Goal: Communication & Community: Answer question/provide support

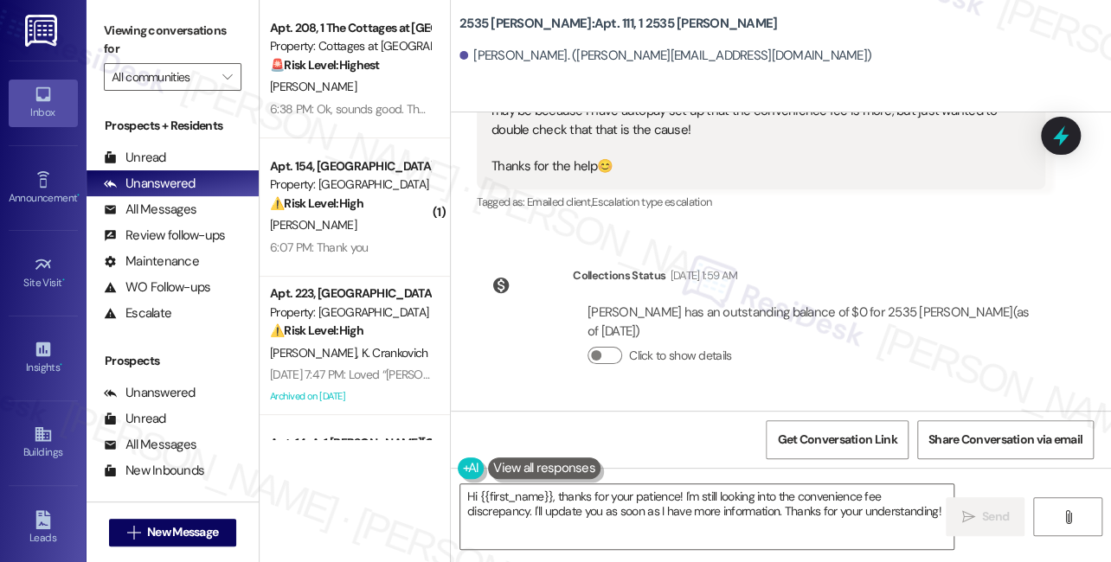
scroll to position [546, 0]
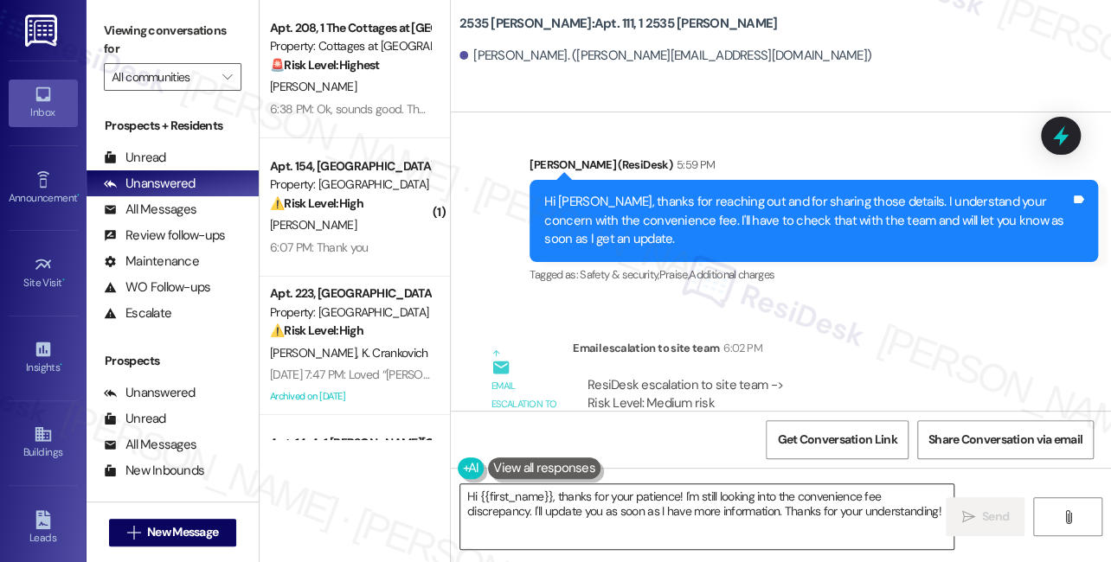
click at [858, 511] on textarea "Hi {{first_name}}, thanks for your patience! I'm still looking into the conveni…" at bounding box center [706, 516] width 493 height 65
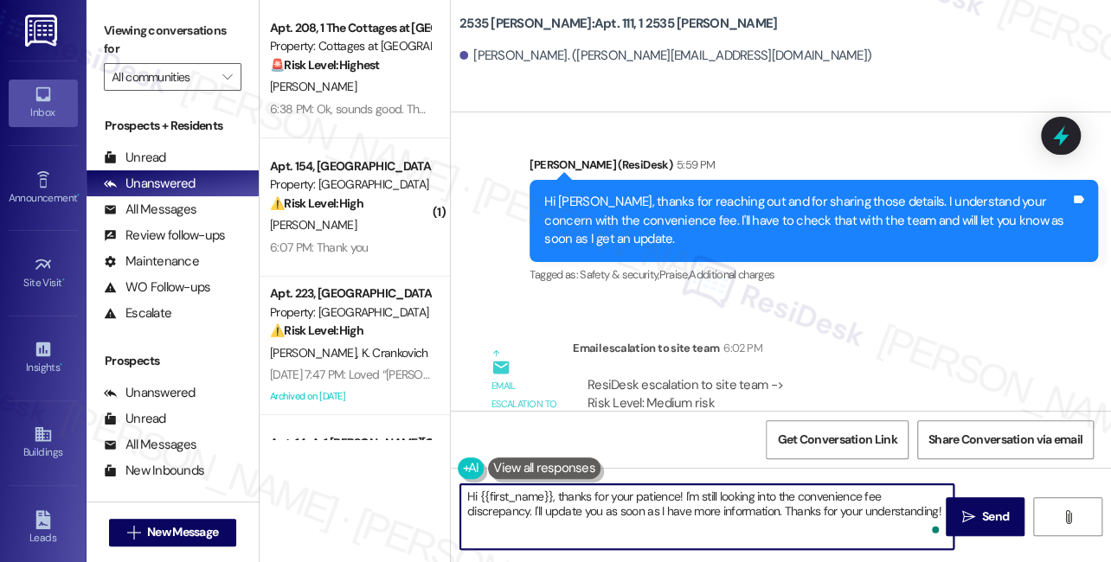
drag, startPoint x: 555, startPoint y: 497, endPoint x: 886, endPoint y: 535, distance: 332.6
click at [948, 554] on div "Hi {{first_name}}, thanks for your patience! I'm still looking into the conveni…" at bounding box center [781, 533] width 660 height 130
paste textarea "Convenience fees are based on the type of payment used. Directly from your bank…"
click at [560, 493] on textarea "Hi {{first_name}}, Convenience fees are based on the type of payment used. Dire…" at bounding box center [706, 516] width 493 height 65
click at [555, 497] on textarea "Hi {{first_name}}, Convenience fees are based on the type of payment used. Dire…" at bounding box center [706, 516] width 493 height 65
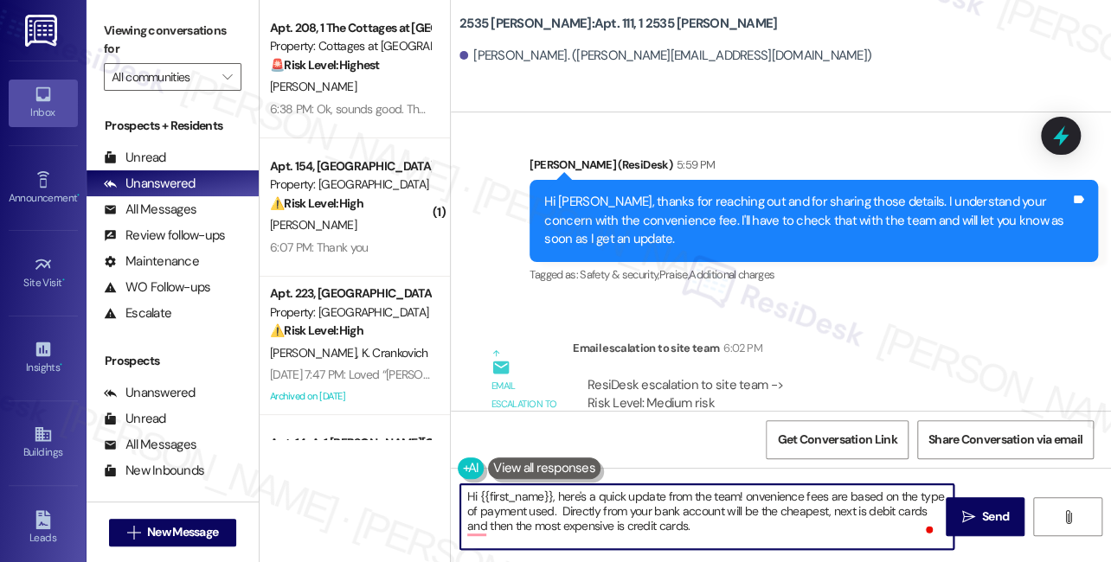
type textarea "Hi {{first_name}}, here's a quick update from the team! Convenience fees are ba…"
click at [595, 504] on textarea "Hi {{first_name}}, here's a quick update from the team! Convenience fees are ba…" at bounding box center [706, 516] width 493 height 65
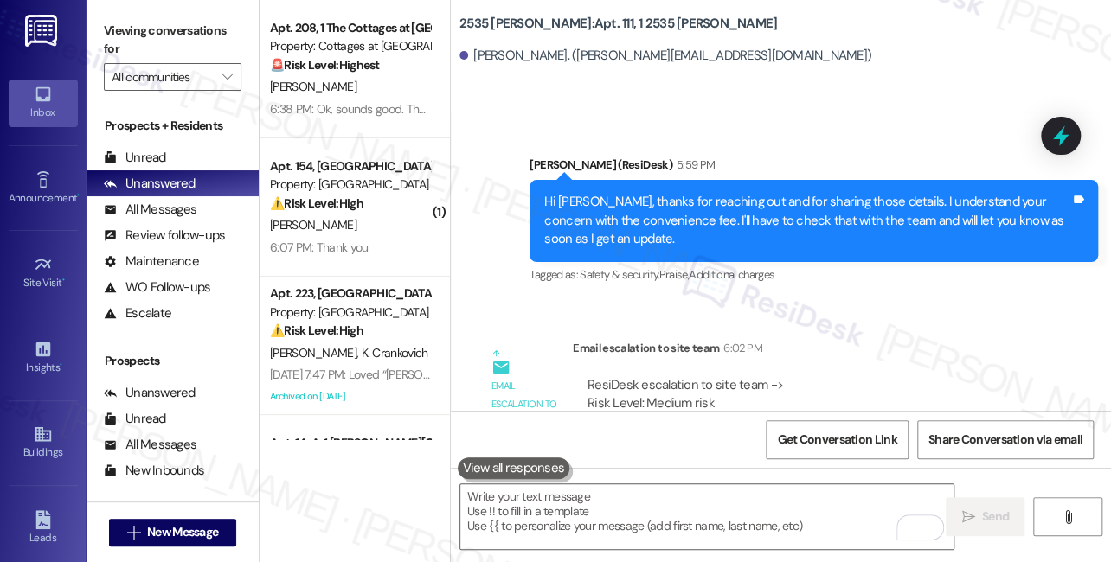
click at [159, 31] on label "Viewing conversations for" at bounding box center [173, 40] width 138 height 46
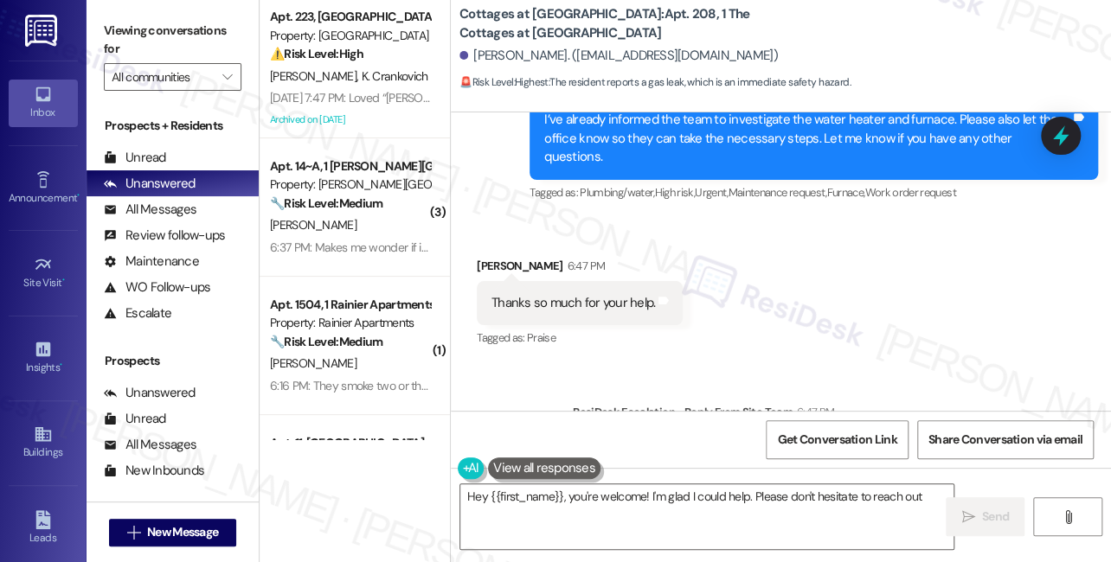
scroll to position [9108, 0]
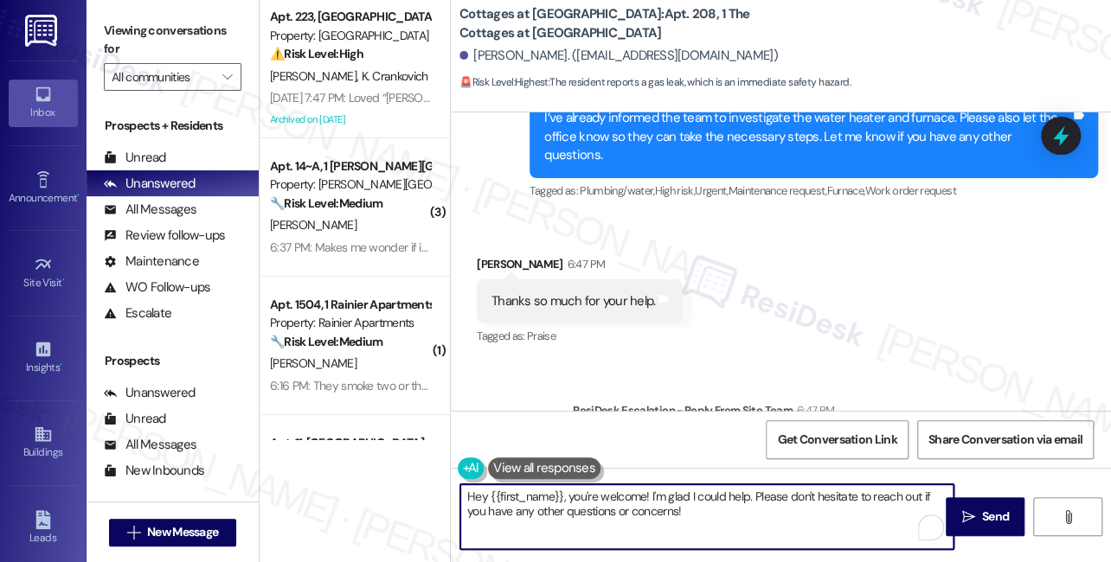
drag, startPoint x: 713, startPoint y: 508, endPoint x: 489, endPoint y: 487, distance: 225.0
click at [489, 487] on textarea "Hey {{first_name}}, you're welcome! I'm glad I could help. Please don't hesitat…" at bounding box center [706, 516] width 493 height 65
click at [590, 509] on textarea "Hey {{first_name}}, you're welcome! I'm glad I could help. Please don't hesitat…" at bounding box center [706, 516] width 493 height 65
drag, startPoint x: 751, startPoint y: 516, endPoint x: 447, endPoint y: 478, distance: 306.0
click at [447, 478] on div "Apt. 223, University Park University Park & Place Property: University Park & P…" at bounding box center [684, 281] width 851 height 562
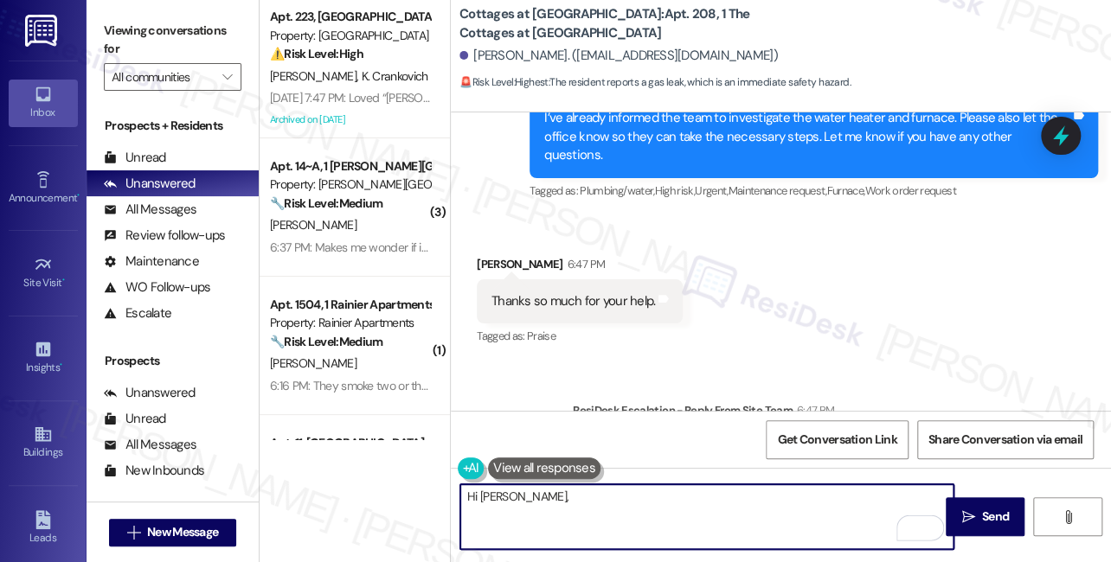
paste textarea "call PG&E at 1-800-743-5000 immediately. I just tried to call him but I had to …"
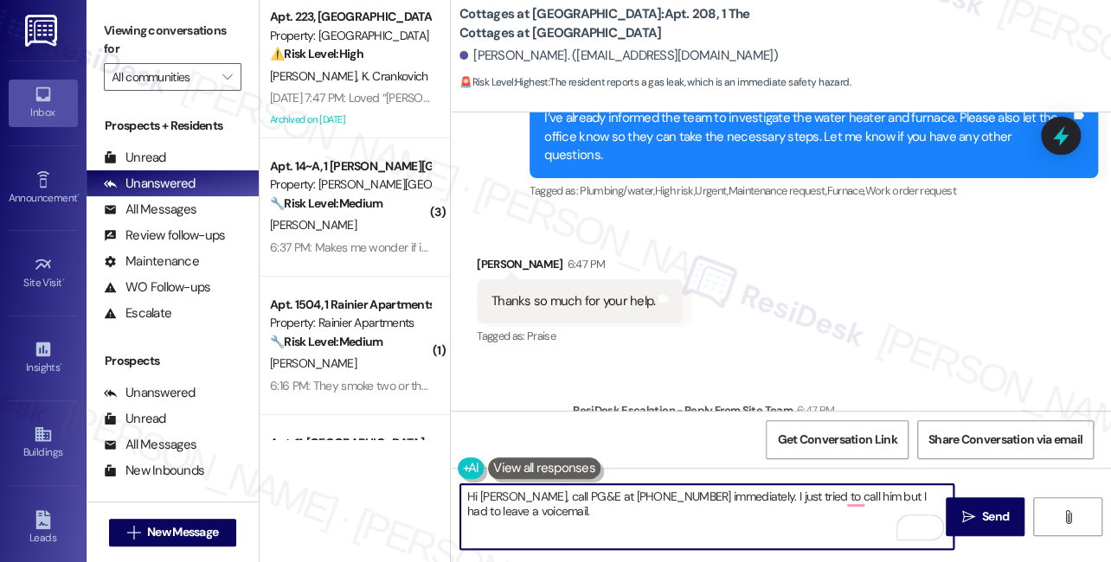
click at [521, 499] on textarea "Hi Djamel, call PG&E at 1-800-743-5000 immediately. I just tried to call him bu…" at bounding box center [706, 516] width 493 height 65
click at [620, 504] on textarea "Hi Djamel, kindly call PG&E at 1-800-743-5000 immediately. I just tried to call…" at bounding box center [706, 516] width 493 height 65
click at [624, 522] on textarea "Hi Djamel, kindly call PG&E at 1-800-743-5000 immediately. I just tried to call…" at bounding box center [706, 516] width 493 height 65
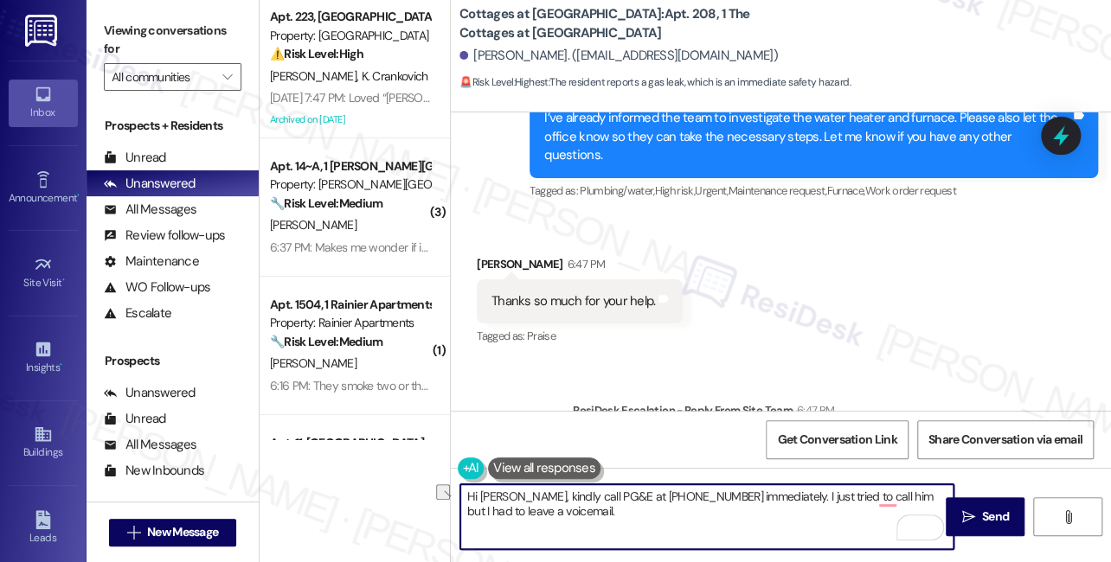
drag, startPoint x: 772, startPoint y: 496, endPoint x: 795, endPoint y: 498, distance: 23.5
click at [795, 498] on textarea "Hi Djamel, kindly call PG&E at 1-800-743-5000 immediately. I just tried to call…" at bounding box center [706, 516] width 493 height 65
click at [531, 503] on textarea "Hi Djamel, kindly call PG&E at 1-800-743-5000 immediately. One of our site team…" at bounding box center [706, 516] width 493 height 65
click at [532, 508] on textarea "Hi Djamel, kindly call PG&E at 1-800-743-5000 immediately. One of our site team…" at bounding box center [706, 516] width 493 height 65
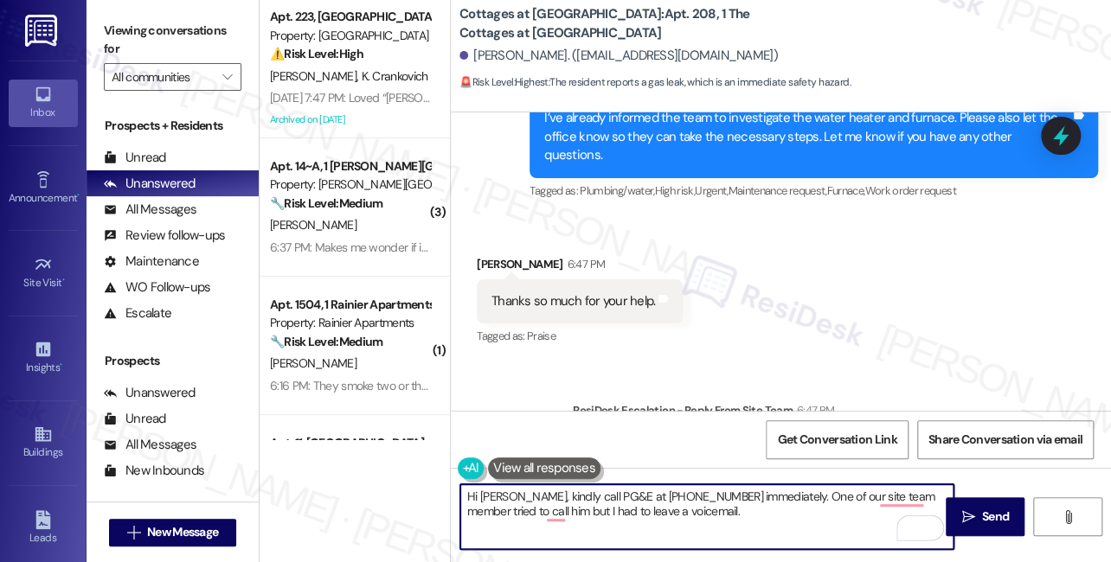
click at [532, 508] on textarea "Hi Djamel, kindly call PG&E at 1-800-743-5000 immediately. One of our site team…" at bounding box center [706, 516] width 493 height 65
drag, startPoint x: 574, startPoint y: 508, endPoint x: 563, endPoint y: 509, distance: 11.3
click at [563, 509] on textarea "Hi Djamel, kindly call PG&E at 1-800-743-5000 immediately. One of our site team…" at bounding box center [706, 516] width 493 height 65
click at [740, 514] on textarea "Hi Djamel, kindly call PG&E at 1-800-743-5000 immediately. One of our site team…" at bounding box center [706, 516] width 493 height 65
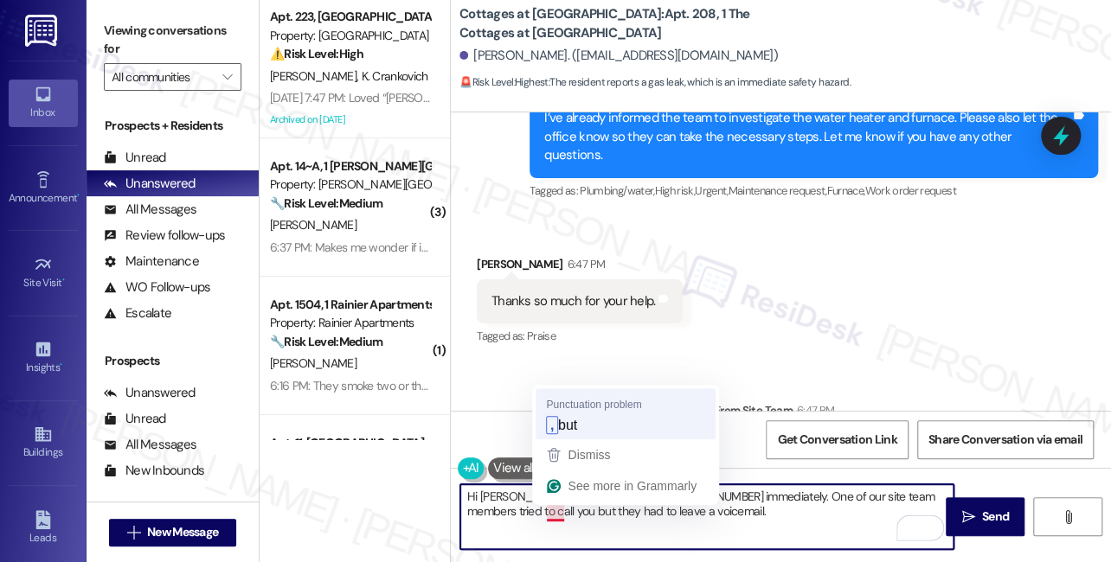
type textarea "Hi Djamel, kindly call PG&E at 1-800-743-5000 immediately. One of our site team…"
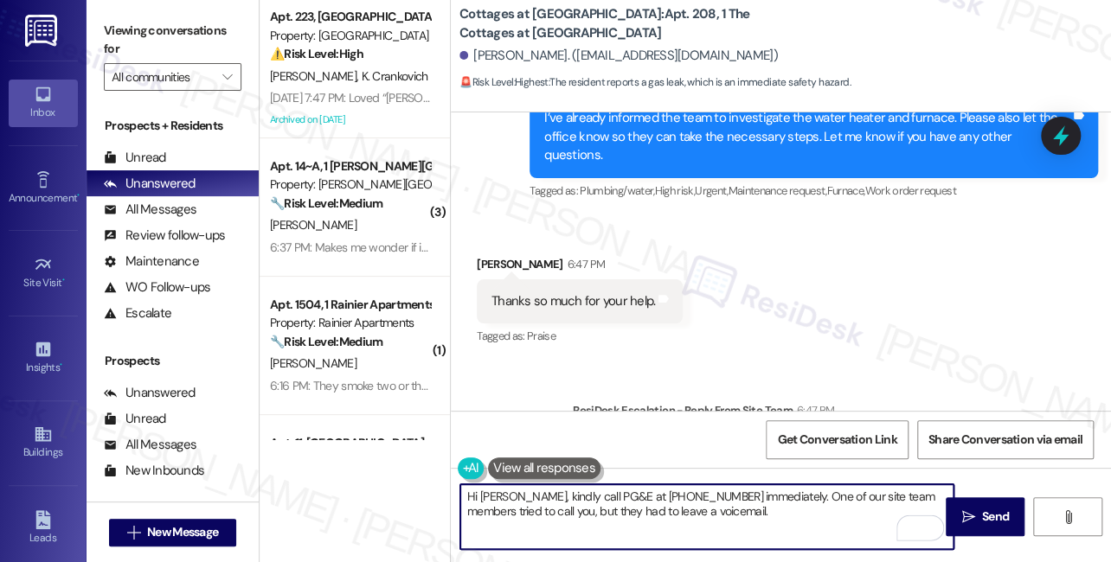
click at [776, 522] on textarea "Hi Djamel, kindly call PG&E at 1-800-743-5000 immediately. One of our site team…" at bounding box center [706, 516] width 493 height 65
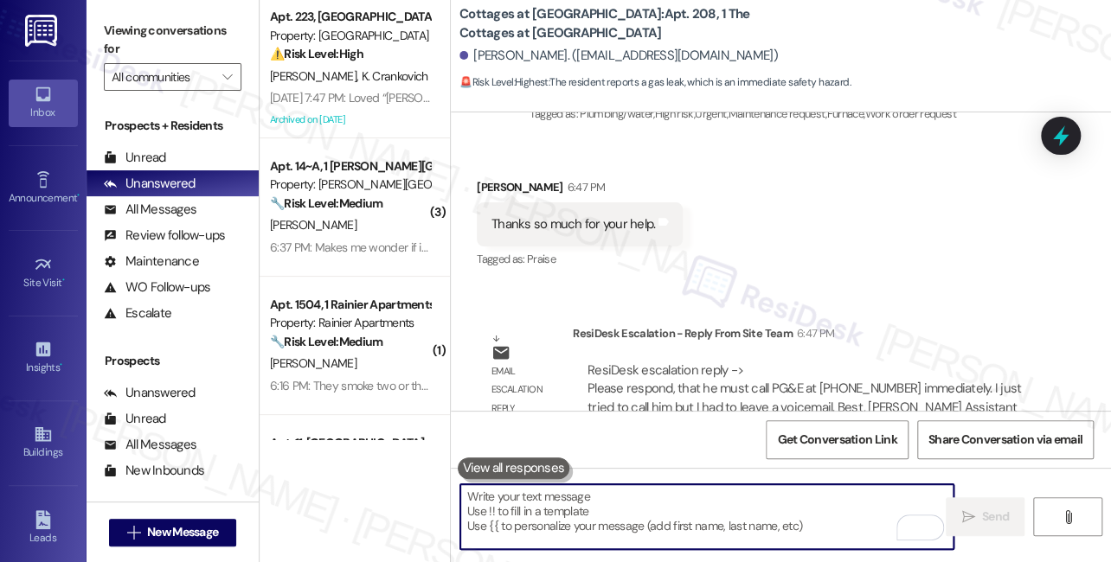
scroll to position [9246, 0]
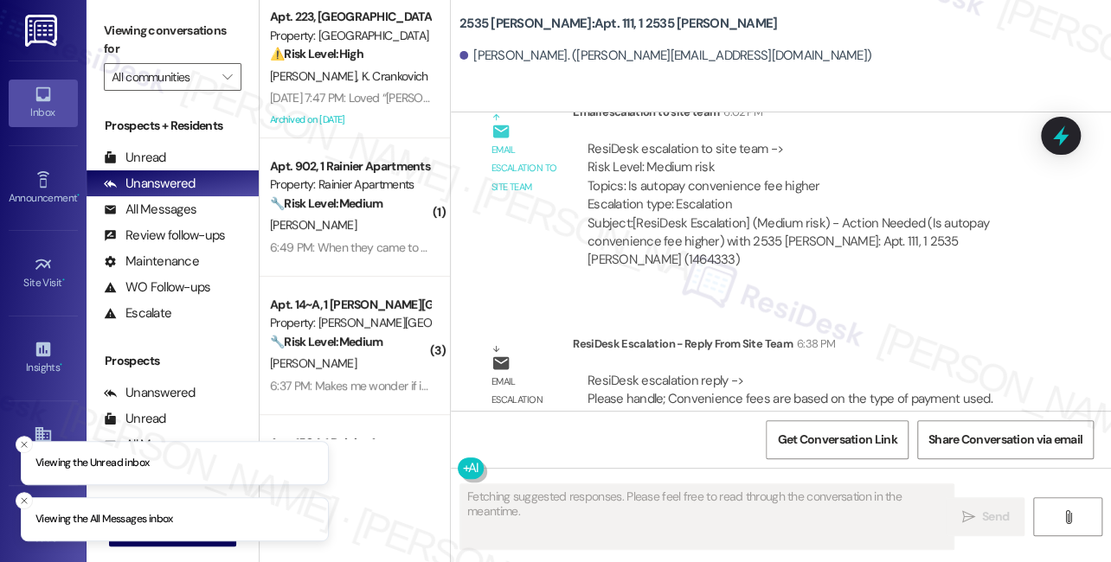
scroll to position [843, 0]
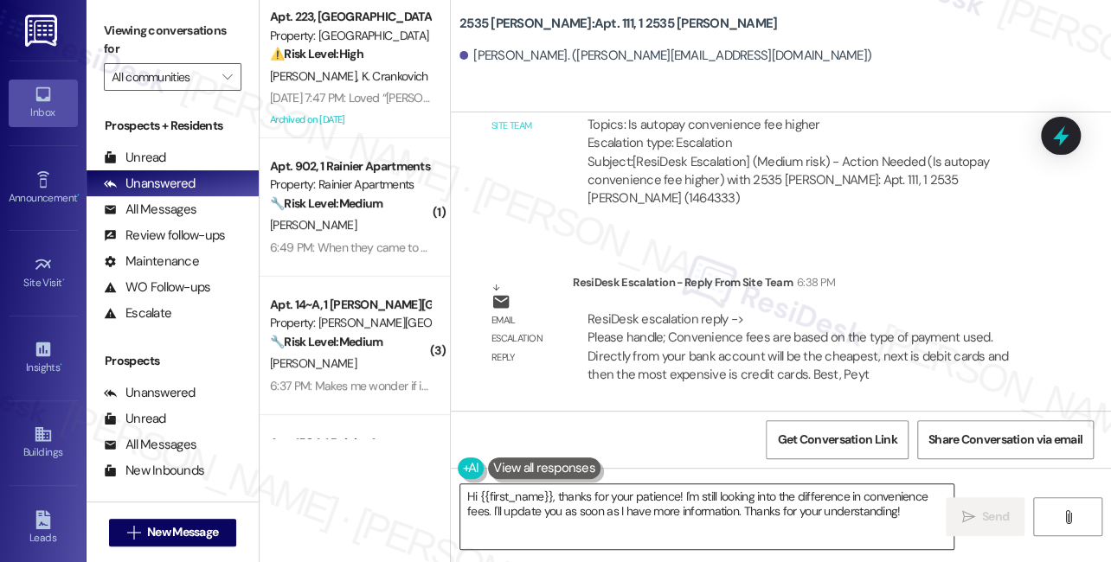
click at [574, 502] on textarea "Hi {{first_name}}, thanks for your patience! I'm still looking into the differe…" at bounding box center [706, 516] width 493 height 65
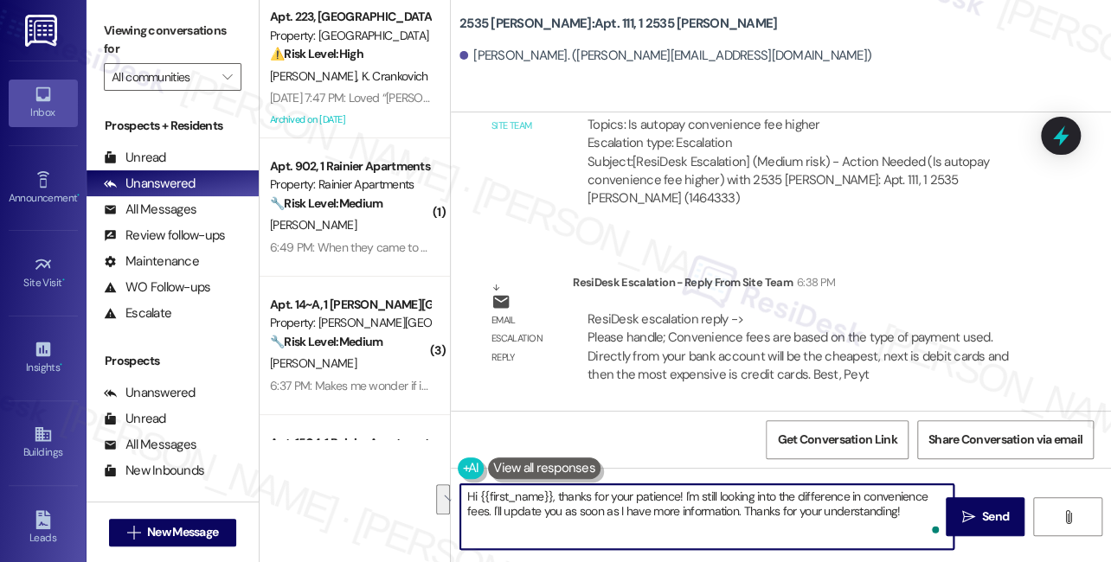
drag, startPoint x: 897, startPoint y: 511, endPoint x: 678, endPoint y: 479, distance: 221.2
click at [678, 479] on div "Hi {{first_name}}, thanks for your patience! I'm still looking into the differe…" at bounding box center [781, 533] width 660 height 130
paste textarea "Convenience fees are based on the type of payment used. Directly from your bank…"
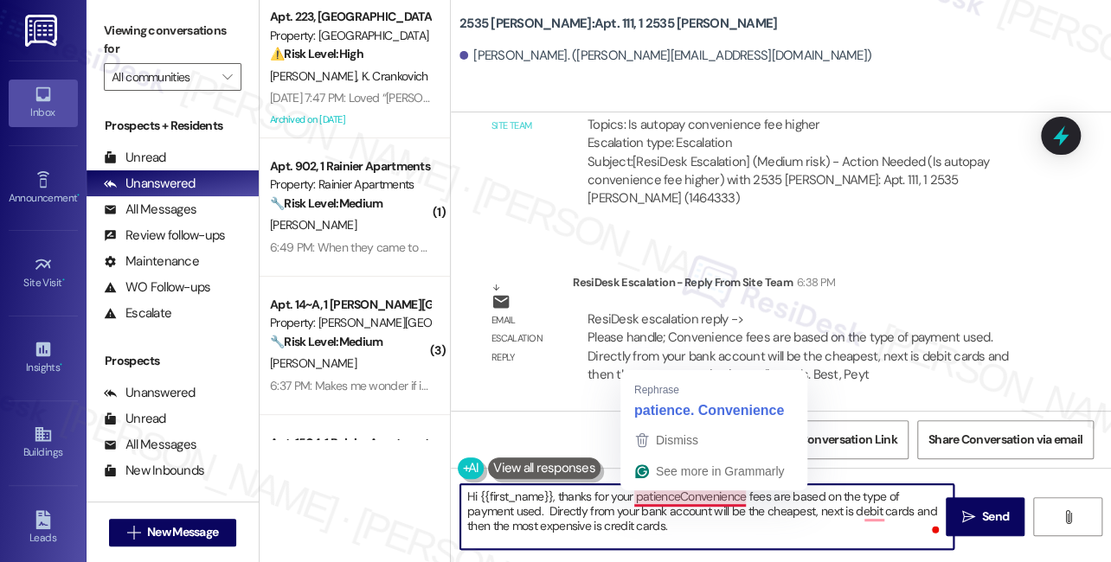
click at [680, 497] on textarea "Hi {{first_name}}, thanks for your patienceConvenience fees are based on the ty…" at bounding box center [706, 516] width 493 height 65
click at [641, 541] on textarea "Hi {{first_name}}, thanks for your patienceConvenience fees are based on the ty…" at bounding box center [706, 516] width 493 height 65
click at [680, 494] on textarea "Hi {{first_name}}, thanks for your patienceConvenience fees are based on the ty…" at bounding box center [706, 516] width 493 height 65
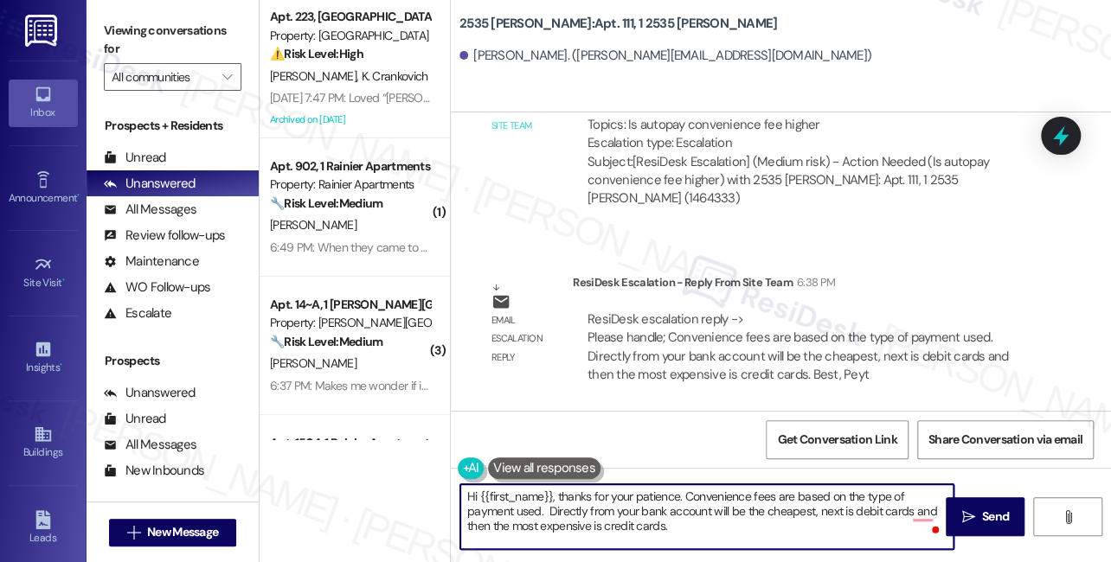
click at [714, 528] on textarea "Hi {{first_name}}, thanks for your patience. Convenience fees are based on the …" at bounding box center [706, 516] width 493 height 65
click at [664, 504] on textarea "Hi {{first_name}}, thanks for your patience. Convenience fees are based on the …" at bounding box center [706, 516] width 493 height 65
click at [676, 513] on textarea "Hi {{first_name}}, thanks for your patience. Convenience fees are based on the …" at bounding box center [706, 516] width 493 height 65
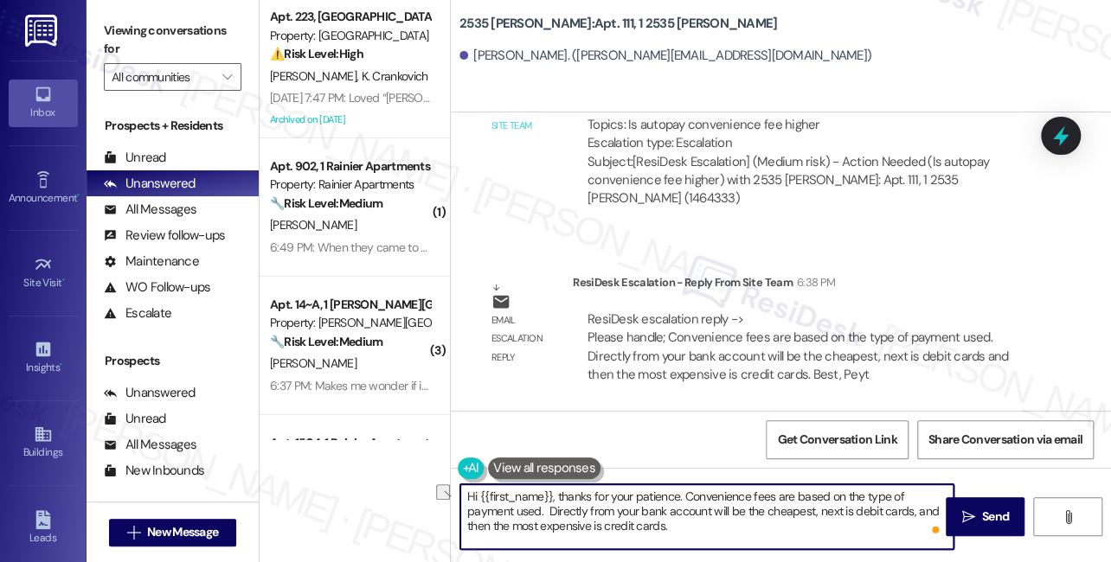
drag, startPoint x: 680, startPoint y: 493, endPoint x: 556, endPoint y: 495, distance: 123.7
click at [556, 495] on textarea "Hi {{first_name}}, thanks for your patience. Convenience fees are based on the …" at bounding box center [706, 516] width 493 height 65
click at [763, 497] on textarea "Hi {{first_name}}, I just heard back from the team that the Convenience fees ar…" at bounding box center [706, 516] width 493 height 65
drag, startPoint x: 765, startPoint y: 495, endPoint x: 757, endPoint y: 494, distance: 8.7
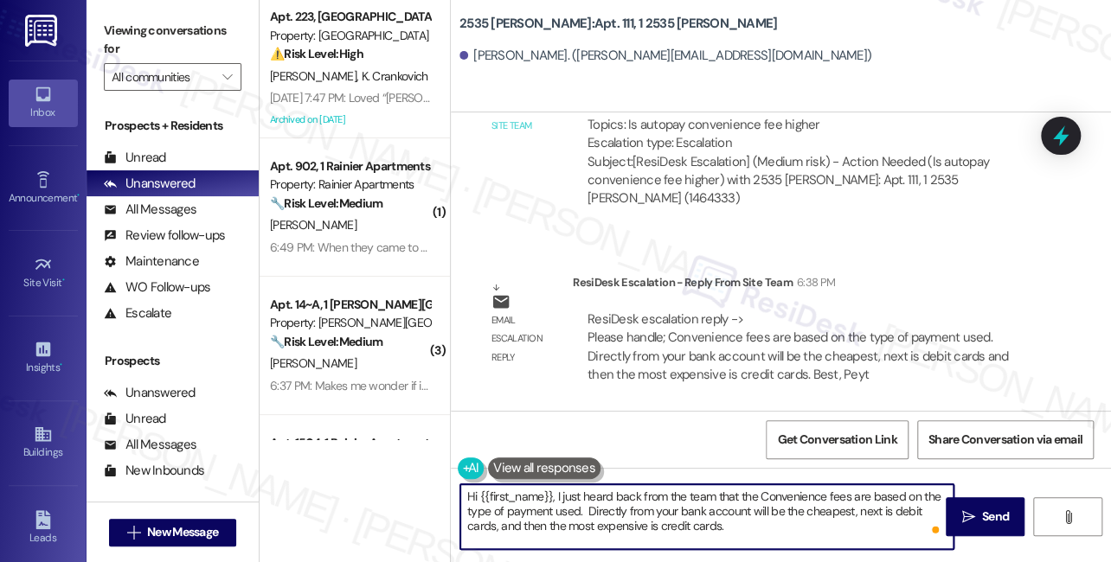
click at [757, 494] on textarea "Hi {{first_name}}, I just heard back from the team that the Convenience fees ar…" at bounding box center [706, 516] width 493 height 65
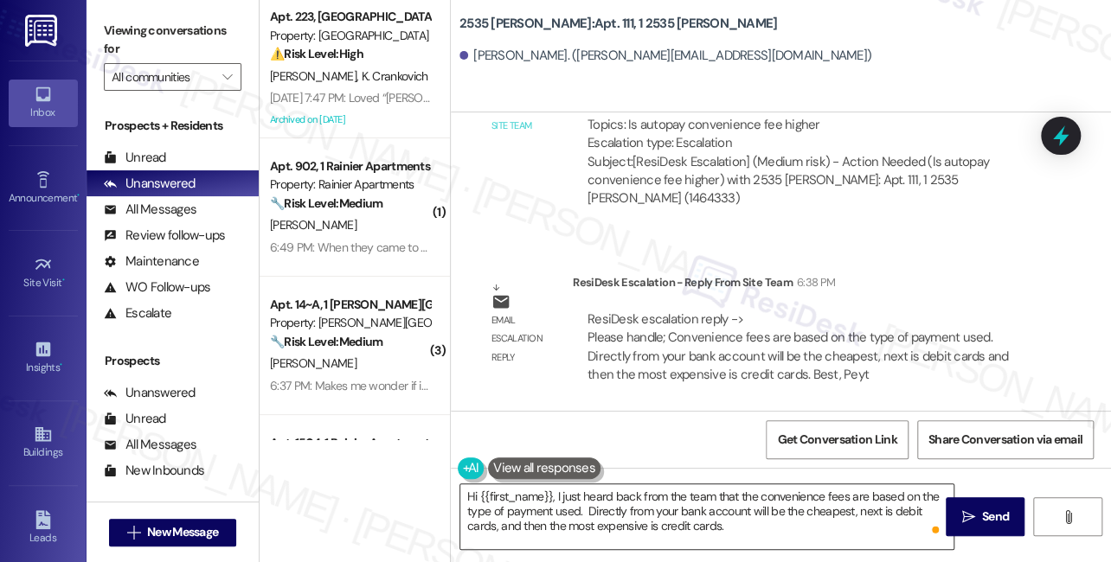
click at [699, 518] on textarea "Hi {{first_name}}, I just heard back from the team that the convenience fees ar…" at bounding box center [706, 516] width 493 height 65
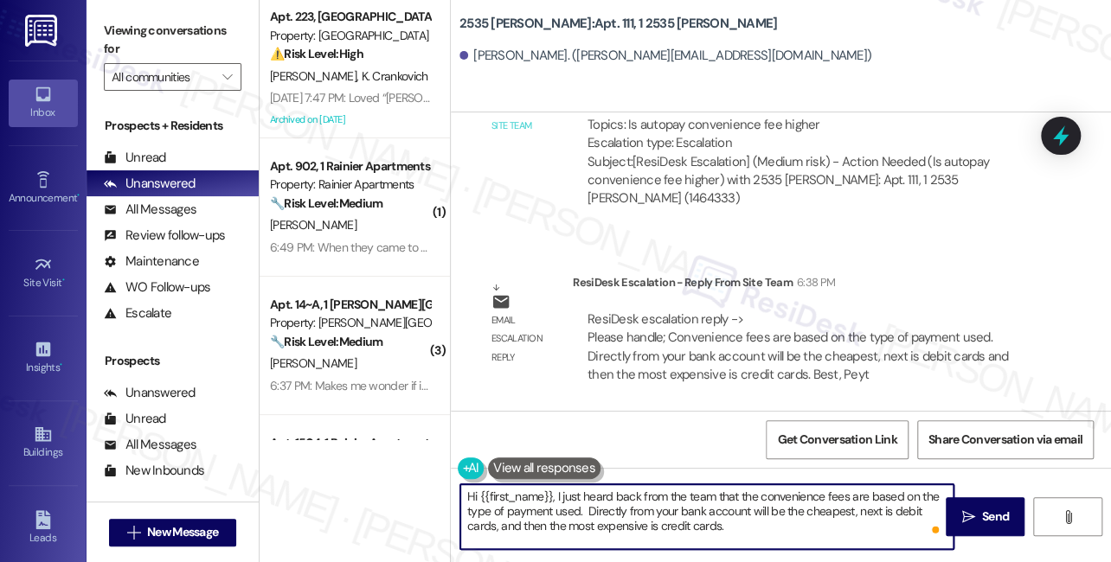
click at [695, 514] on textarea "Hi {{first_name}}, I just heard back from the team that the convenience fees ar…" at bounding box center [706, 516] width 493 height 65
click at [596, 496] on textarea "Hi {{first_name}}, I just heard back from the team that the convenience fees ar…" at bounding box center [706, 516] width 493 height 65
click at [612, 511] on textarea "Hi {{first_name}}, I just heard back from the team that the convenience fees ar…" at bounding box center [706, 516] width 493 height 65
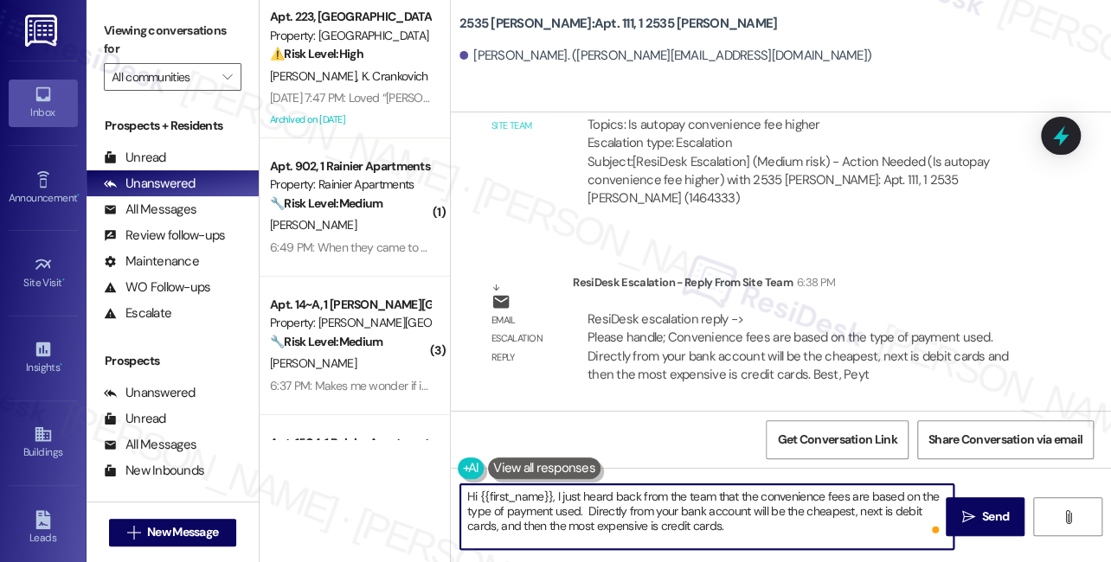
click at [612, 511] on textarea "Hi {{first_name}}, I just heard back from the team that the convenience fees ar…" at bounding box center [706, 516] width 493 height 65
click at [731, 506] on textarea "Hi {{first_name}}, I just heard back from the team that the convenience fees ar…" at bounding box center [706, 516] width 493 height 65
drag, startPoint x: 735, startPoint y: 525, endPoint x: 661, endPoint y: 487, distance: 83.6
click at [661, 487] on textarea "Hi {{first_name}}, I just heard back from the team that the convenience fees ar…" at bounding box center [706, 516] width 493 height 65
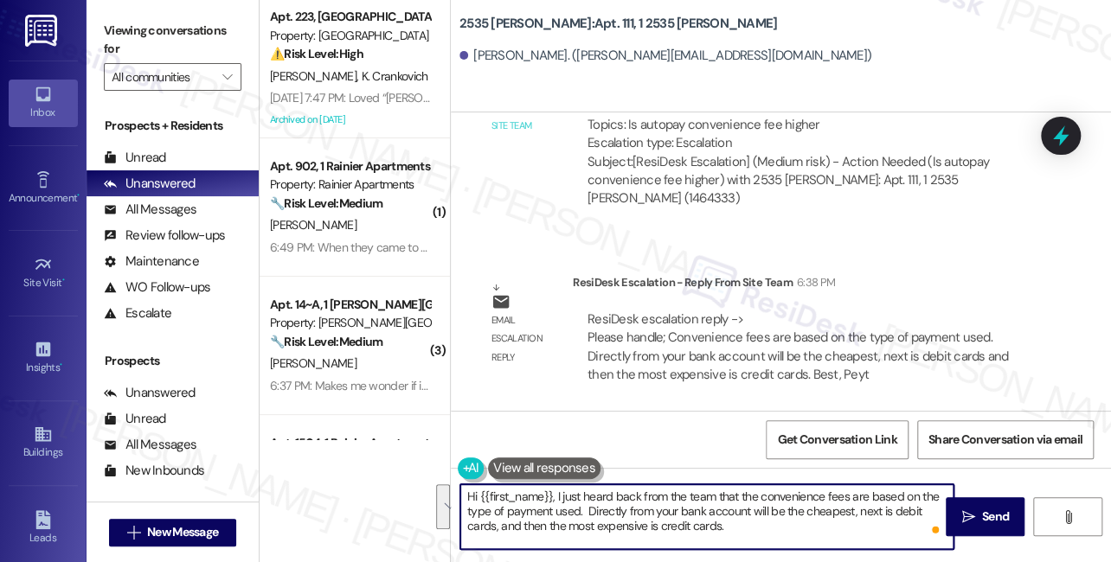
click at [669, 493] on textarea "Hi {{first_name}}, I just heard back from the team that the convenience fees ar…" at bounding box center [706, 516] width 493 height 65
click at [823, 525] on textarea "Hi {{first_name}}, I just heard back from the team that the convenience fees ar…" at bounding box center [706, 516] width 493 height 65
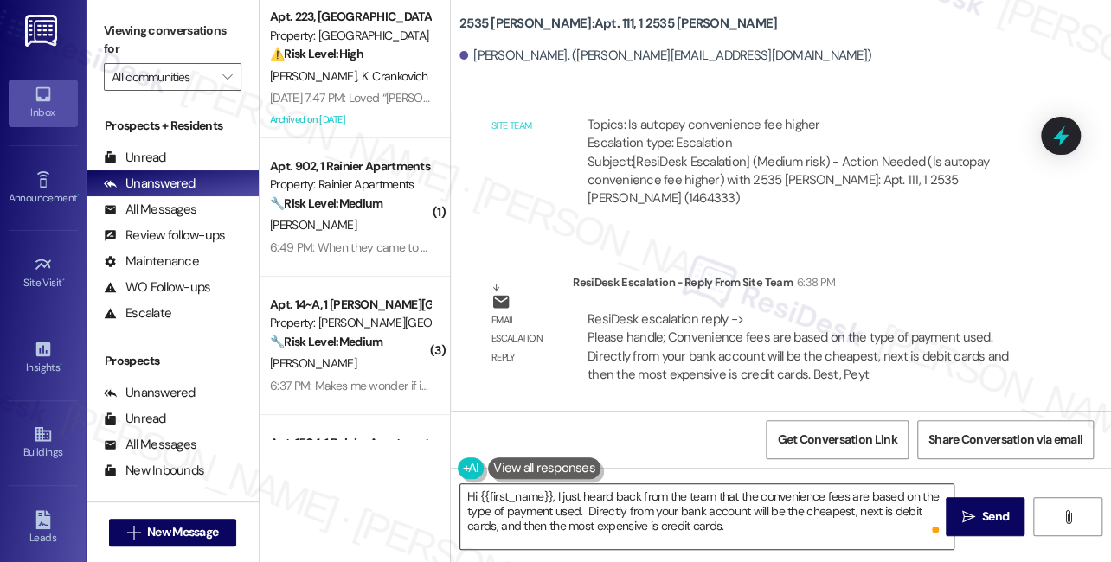
drag, startPoint x: 974, startPoint y: 507, endPoint x: 760, endPoint y: 500, distance: 213.8
click at [760, 500] on div "Hi {{first_name}}, I just heard back from the team that the convenience fees ar…" at bounding box center [781, 533] width 660 height 130
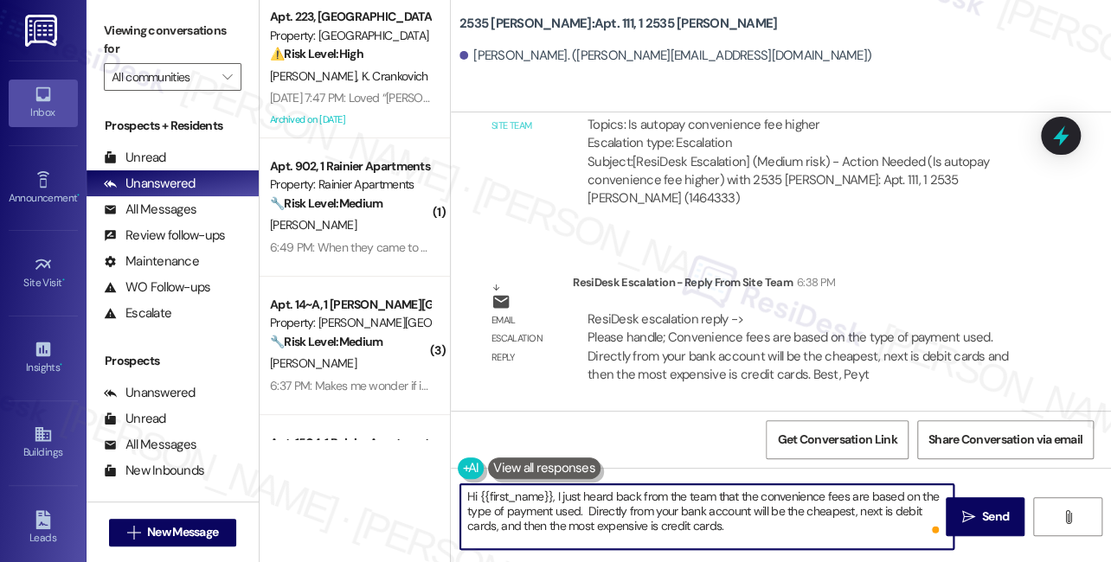
click at [753, 526] on textarea "Hi {{first_name}}, I just heard back from the team that the convenience fees ar…" at bounding box center [706, 516] width 493 height 65
type textarea "Hi {{first_name}}, I just heard back from the team that the convenience fees ar…"
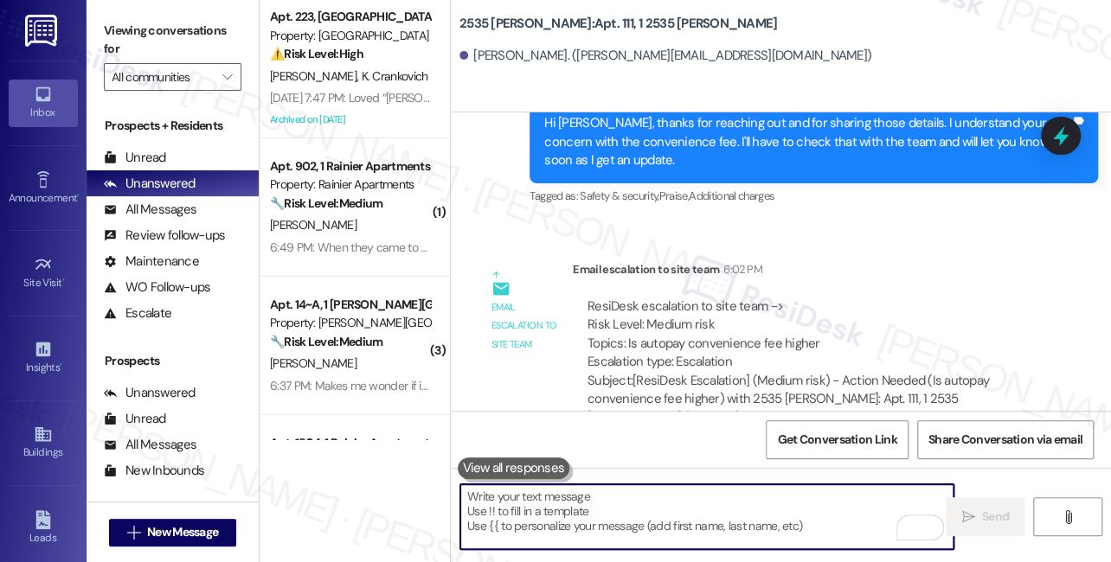
scroll to position [1001, 0]
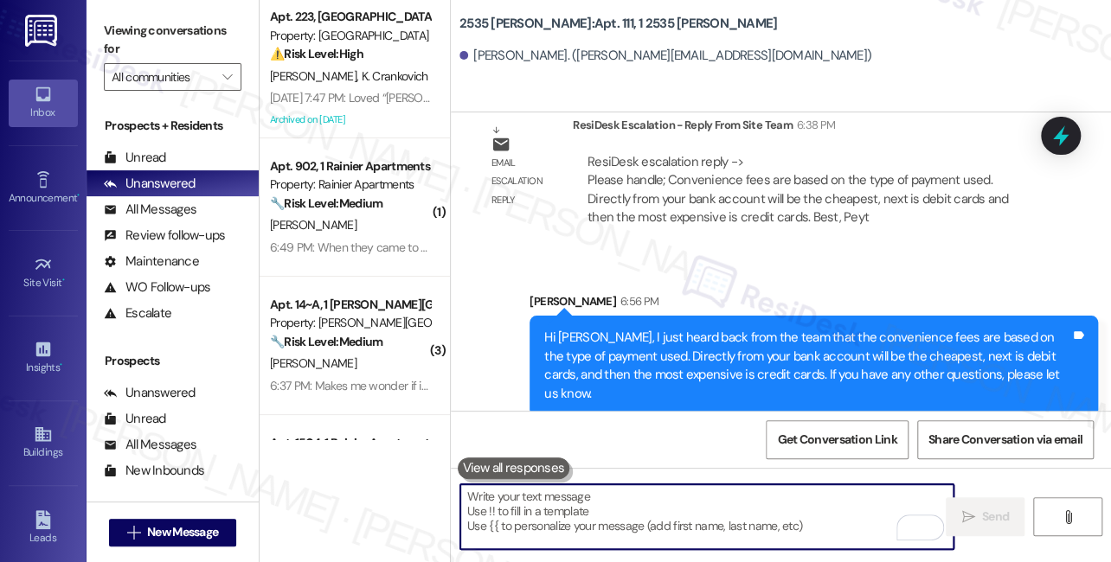
click at [639, 342] on div "Hi Kendall, I just heard back from the team that the convenience fees are based…" at bounding box center [807, 366] width 526 height 74
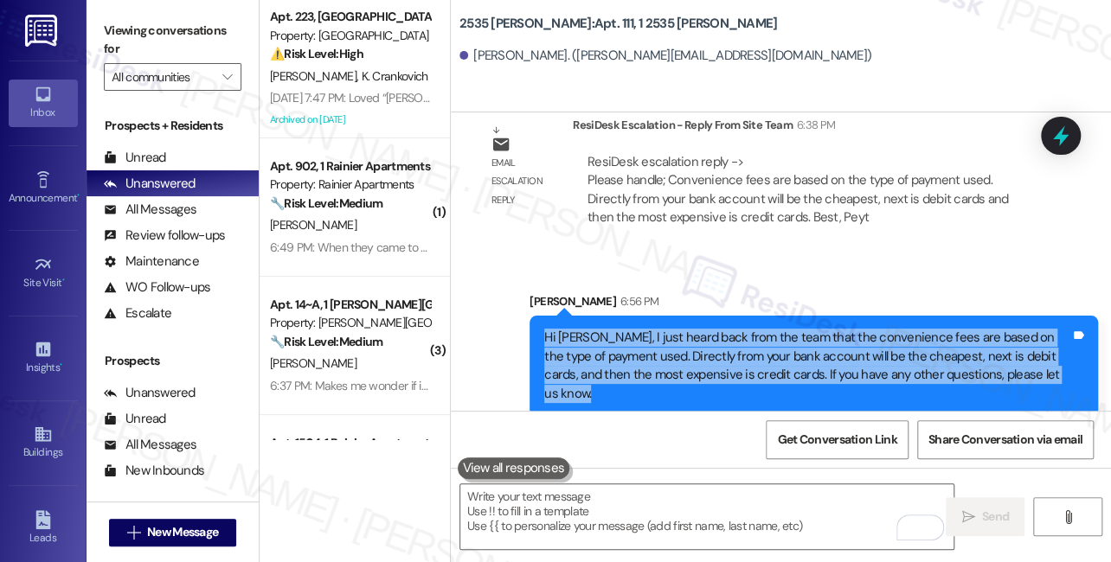
click at [639, 342] on div "Hi Kendall, I just heard back from the team that the convenience fees are based…" at bounding box center [807, 366] width 526 height 74
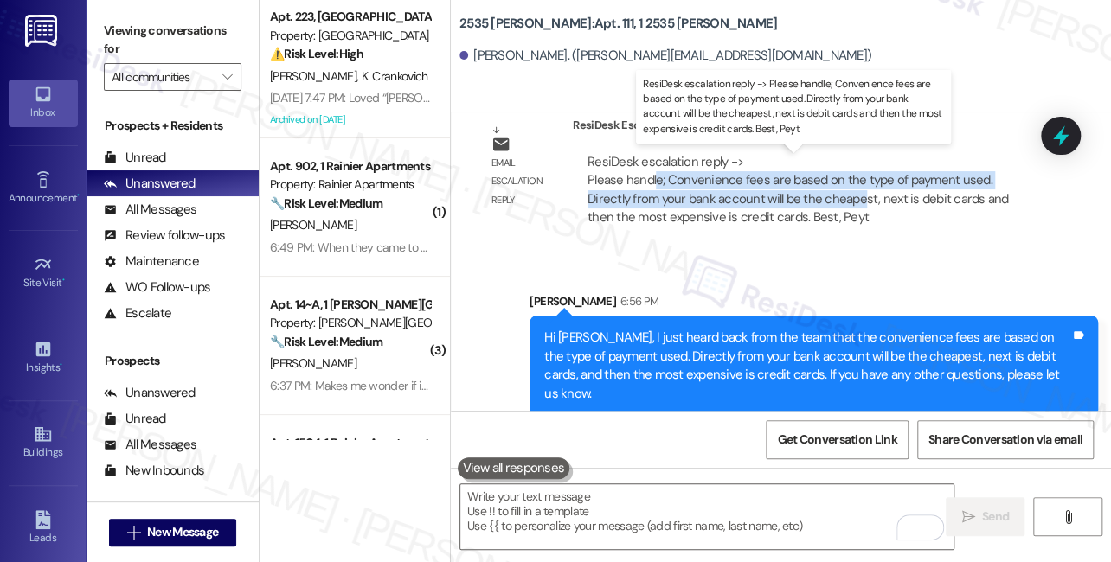
drag, startPoint x: 657, startPoint y: 176, endPoint x: 864, endPoint y: 205, distance: 208.7
click at [864, 205] on div "ResiDesk escalation reply -> Please handle; Convenience fees are based on the t…" at bounding box center [797, 189] width 420 height 73
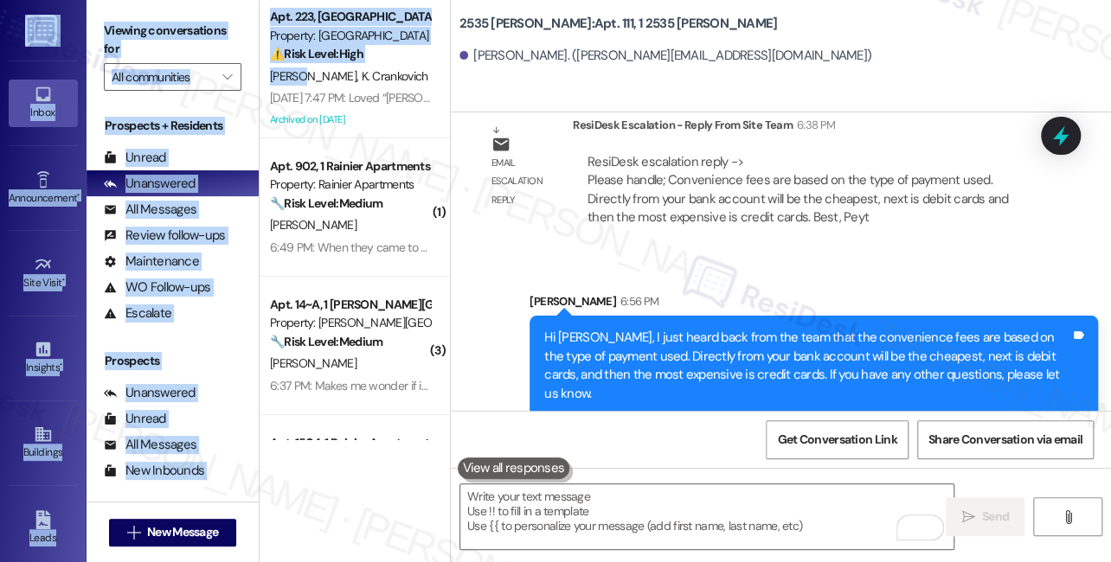
drag, startPoint x: 301, startPoint y: 67, endPoint x: 211, endPoint y: -42, distance: 142.0
click at [211, 0] on html "Inbox Go to Inbox Announcement • Send A Text Announcement Site Visit • Go to Si…" at bounding box center [555, 281] width 1111 height 562
